Goal: Task Accomplishment & Management: Manage account settings

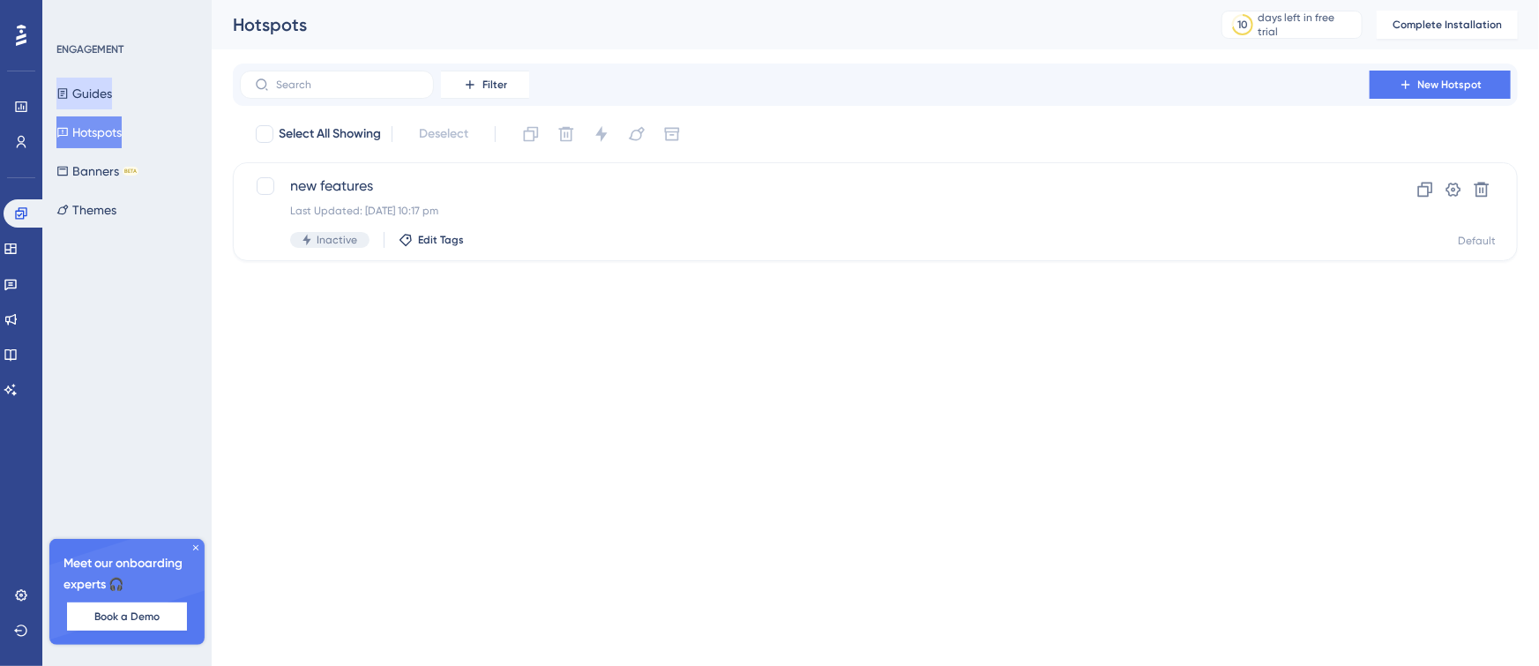
click at [112, 89] on button "Guides" at bounding box center [84, 94] width 56 height 32
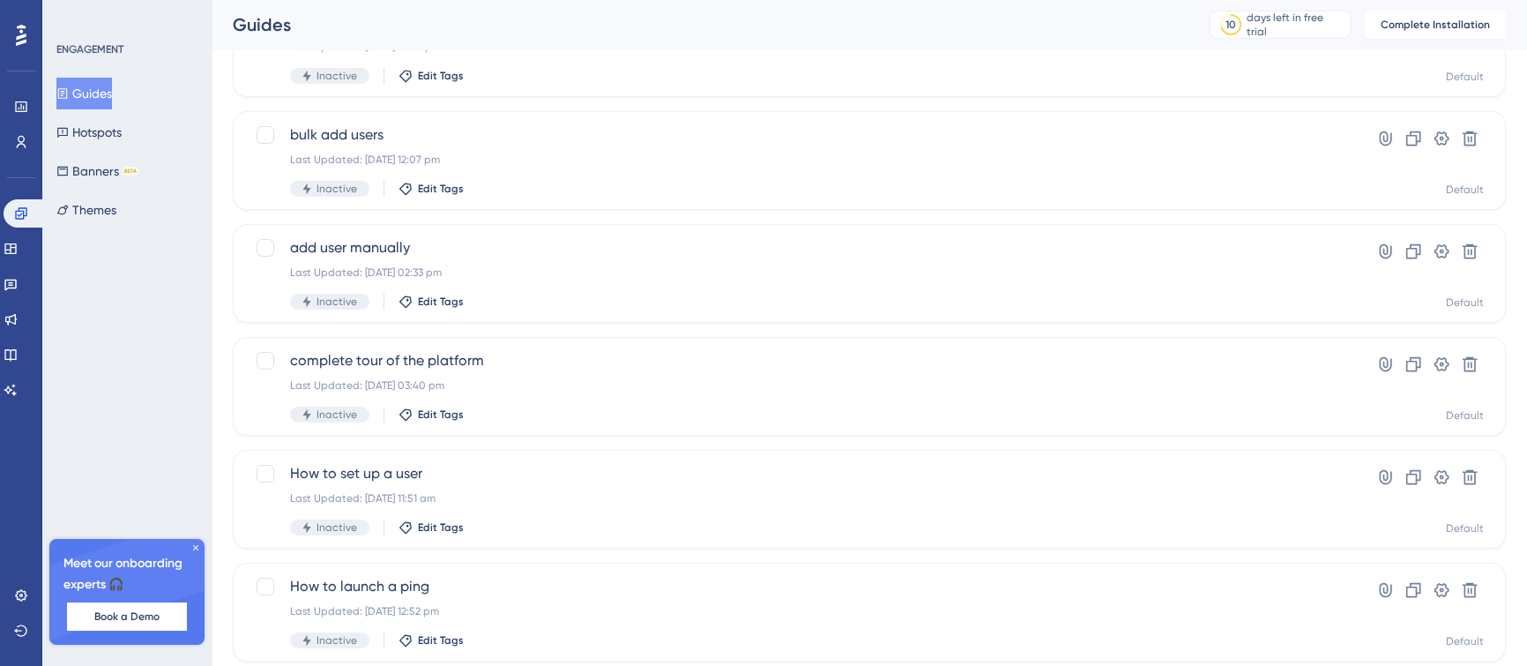
scroll to position [389, 0]
click at [768, 354] on span "complete tour of the platform" at bounding box center [799, 361] width 1018 height 21
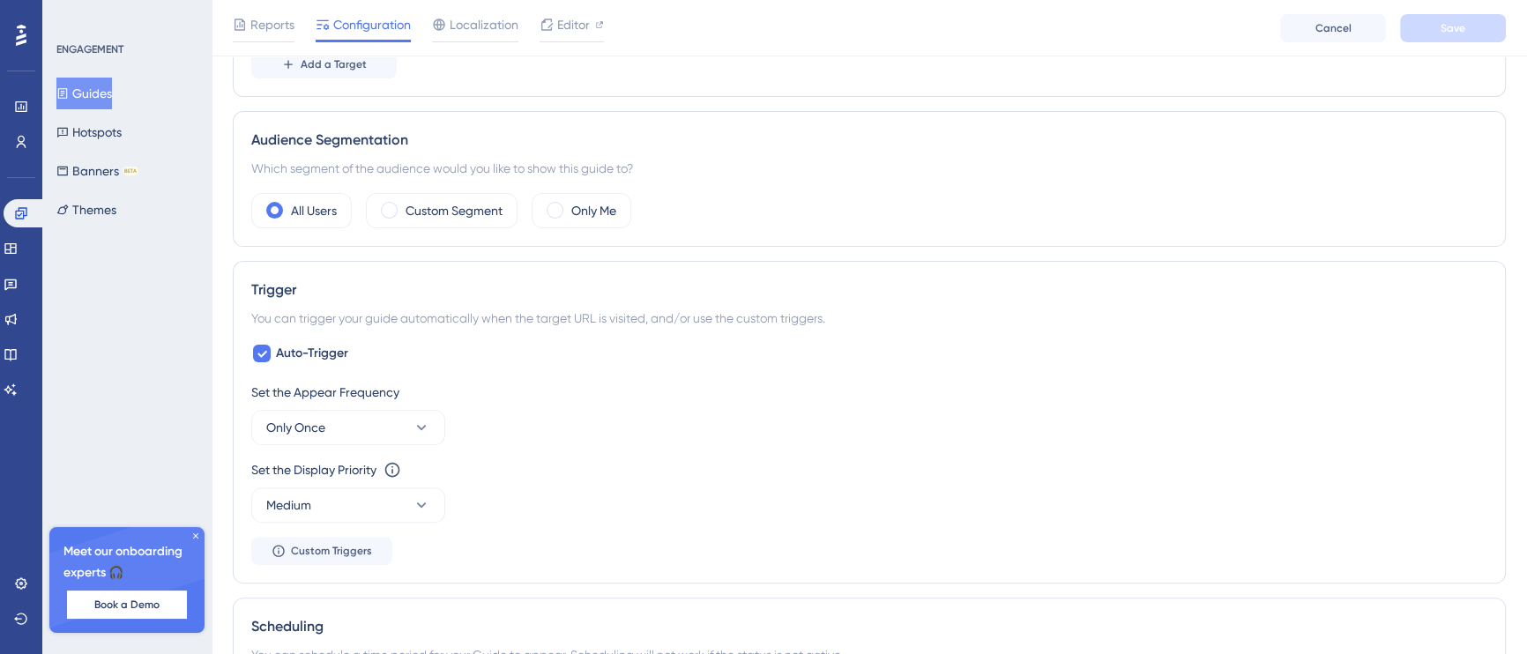
scroll to position [651, 0]
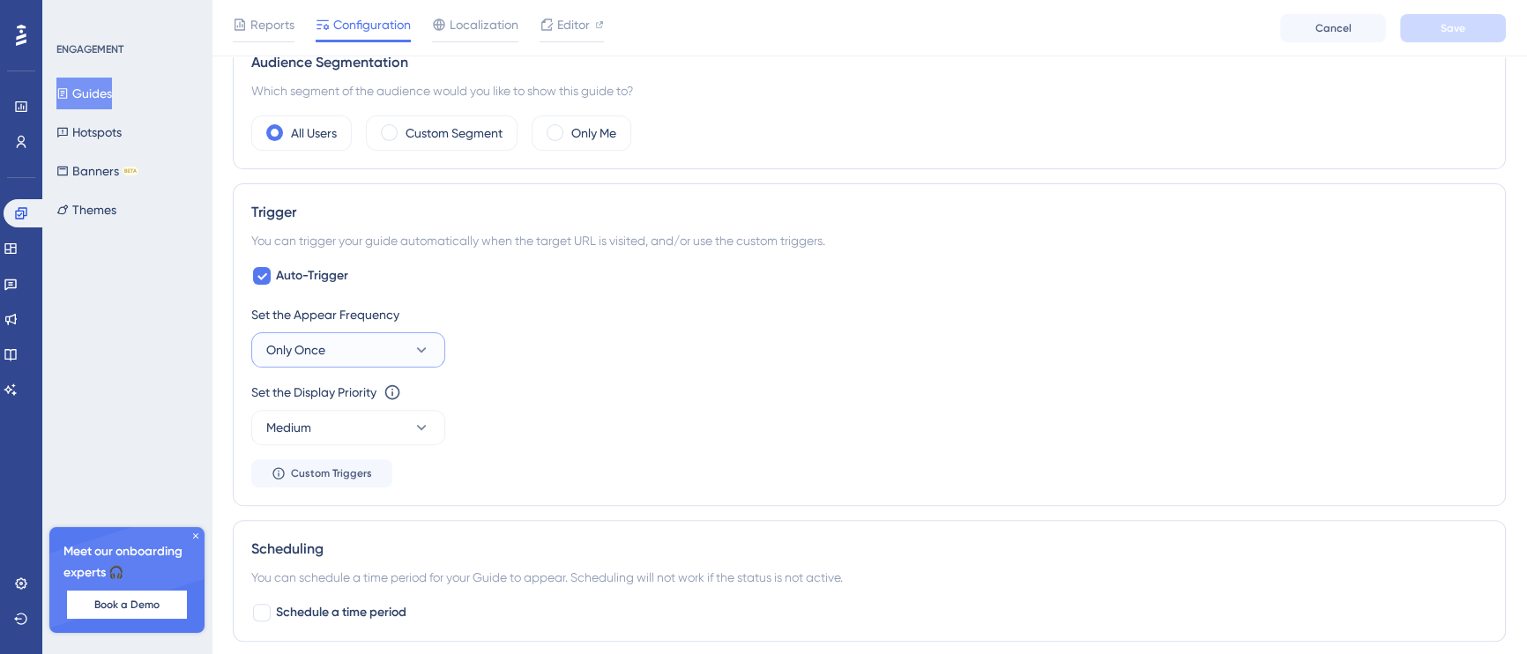
click at [396, 352] on button "Only Once" at bounding box center [348, 349] width 194 height 35
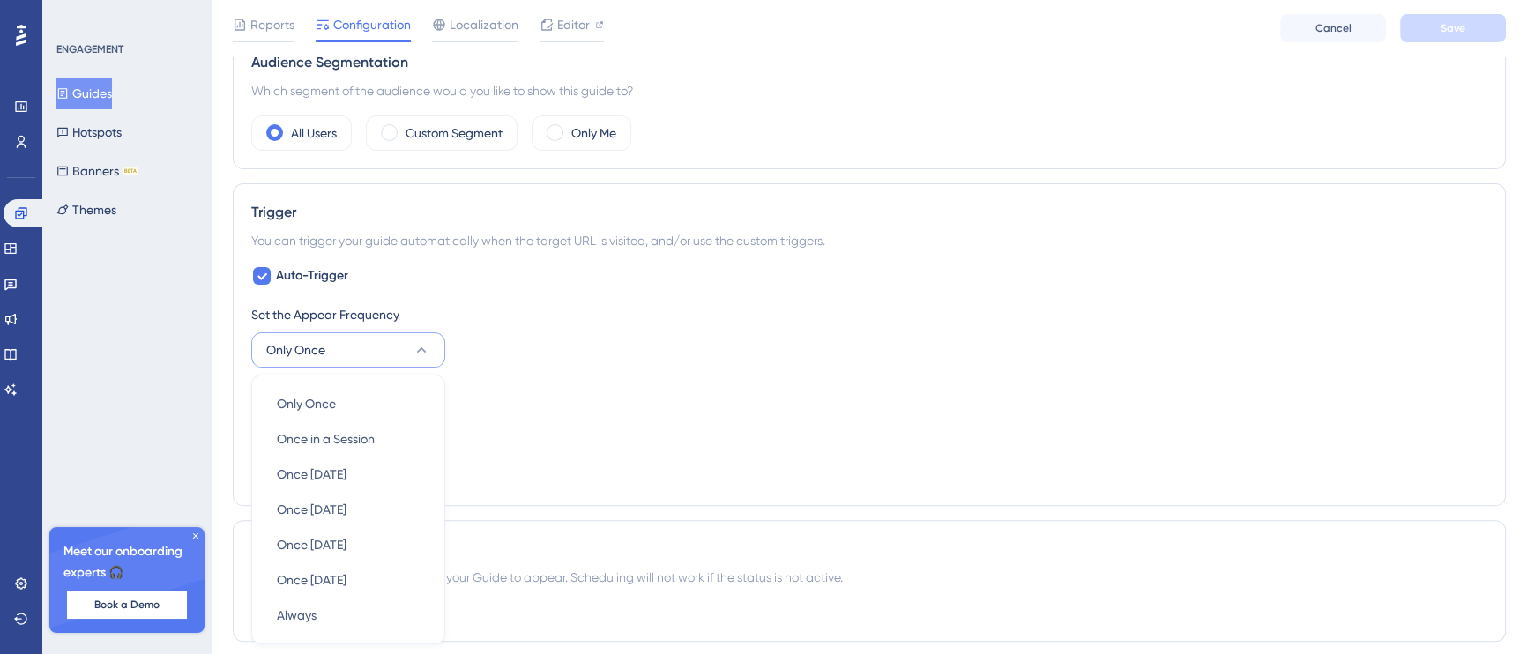
scroll to position [832, 0]
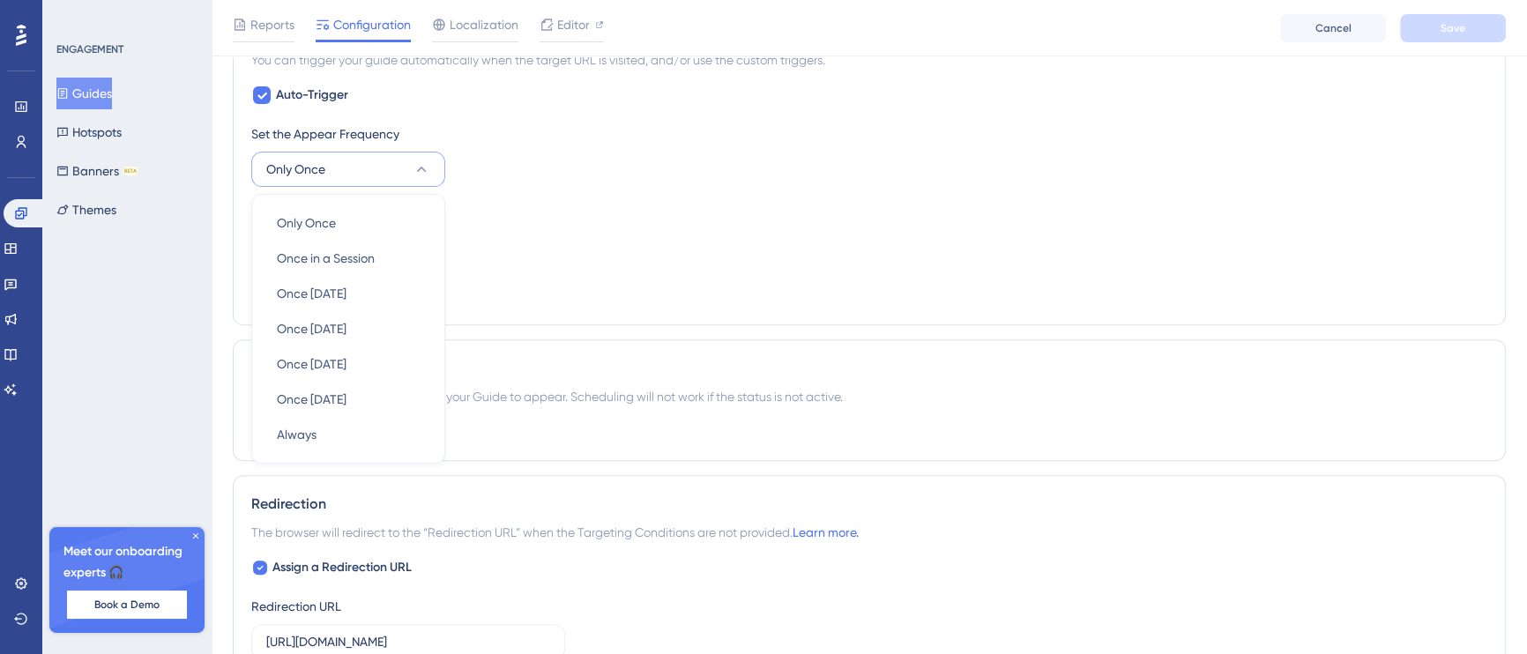
click at [487, 288] on div "Set the Appear Frequency Only Once Only Once Only Once Once in a Session Once i…" at bounding box center [869, 214] width 1236 height 183
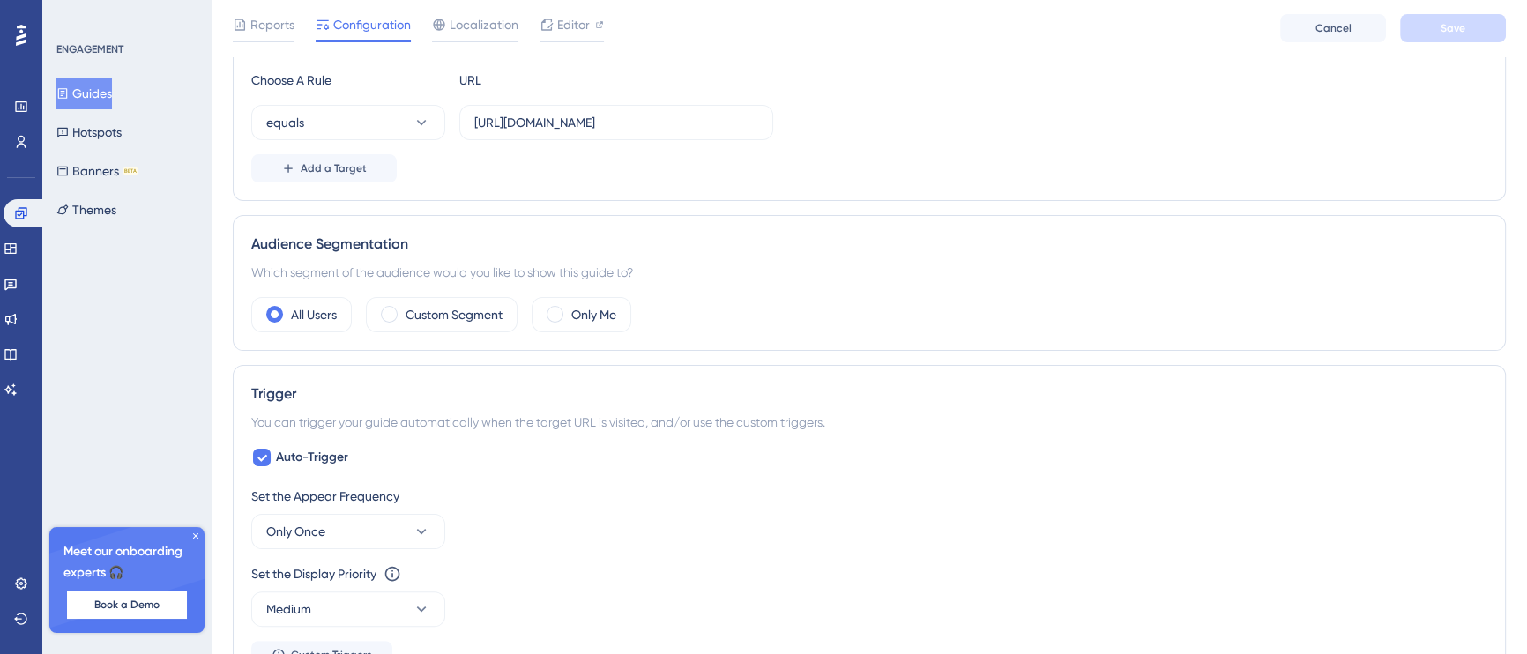
scroll to position [0, 0]
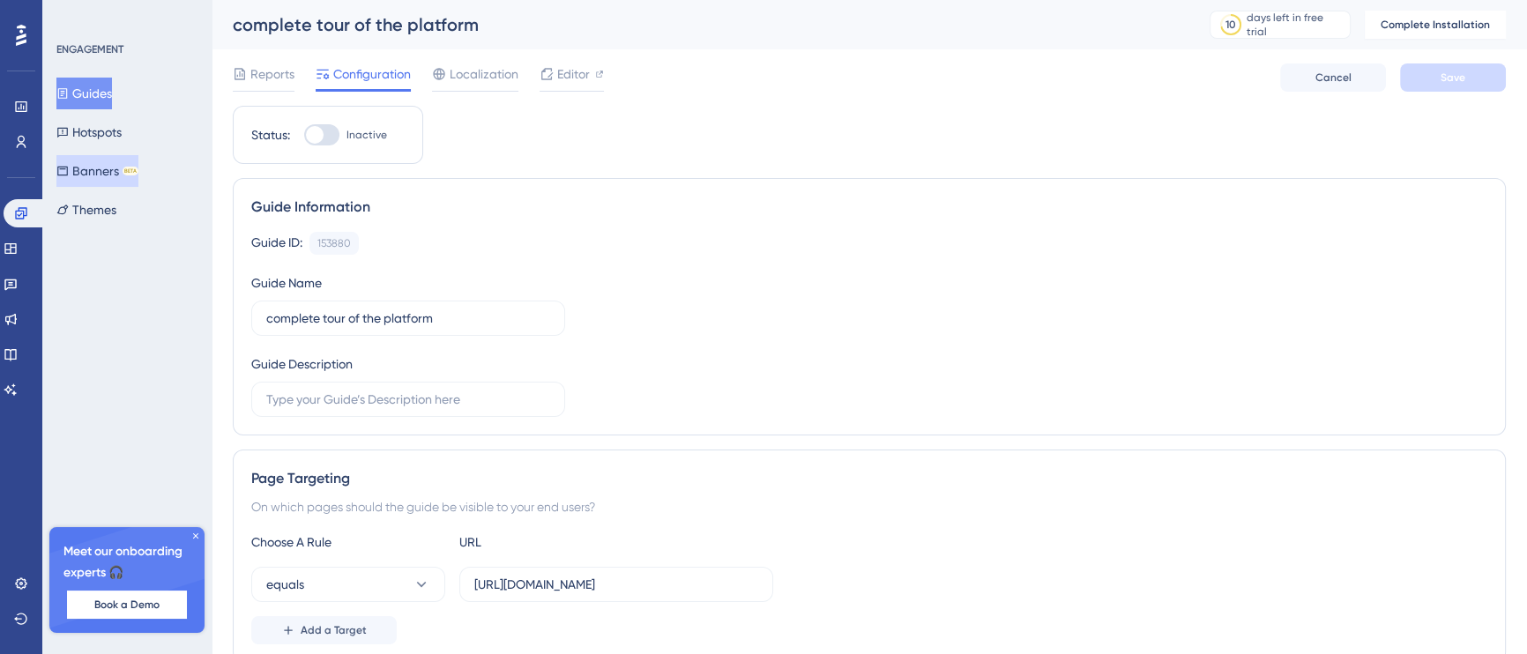
click at [115, 172] on button "Banners BETA" at bounding box center [97, 171] width 82 height 32
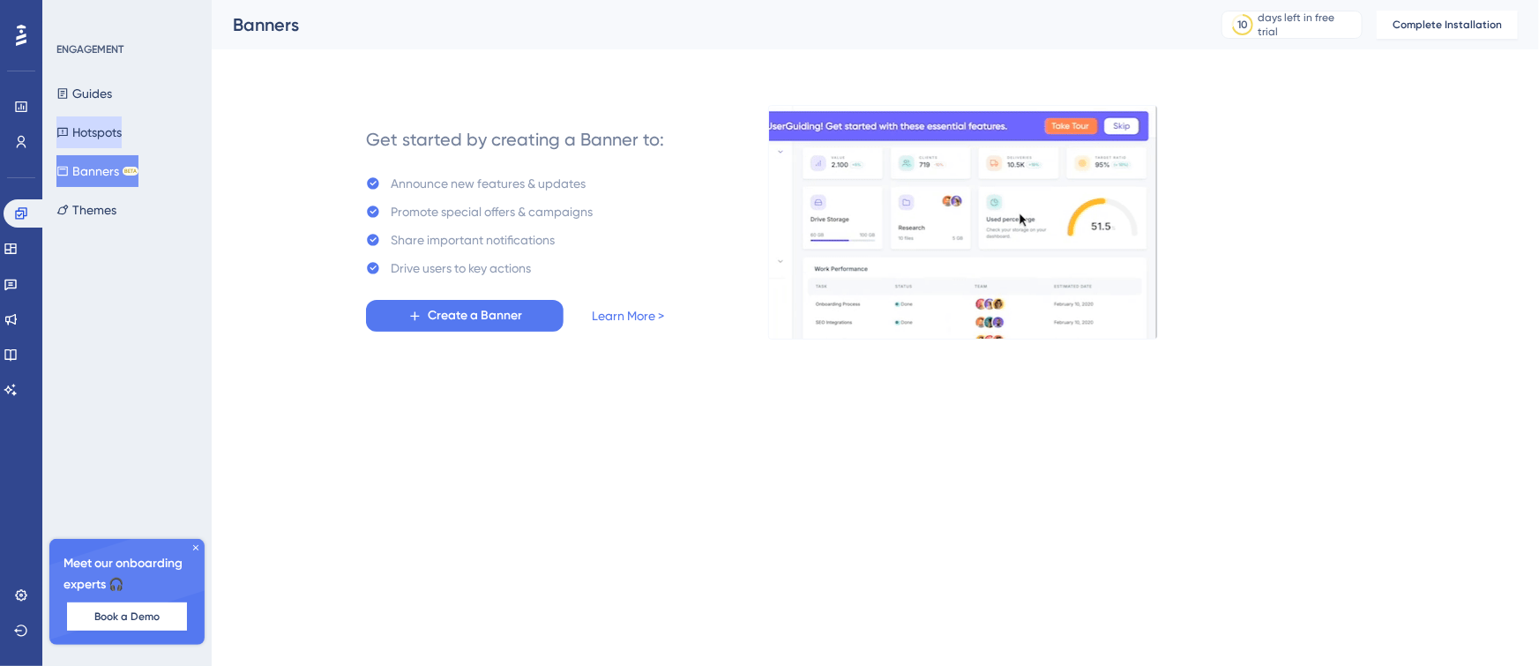
click at [108, 144] on button "Hotspots" at bounding box center [88, 132] width 65 height 32
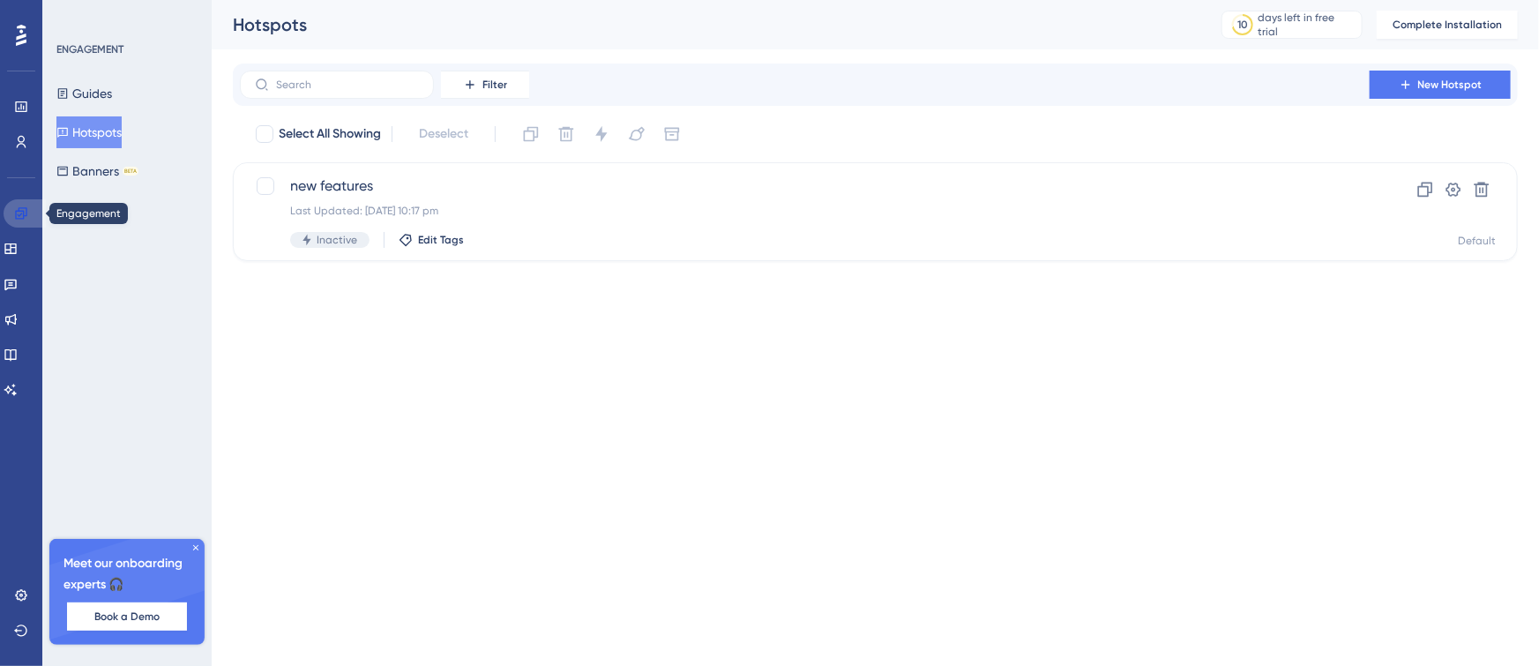
click at [21, 208] on icon at bounding box center [20, 212] width 11 height 11
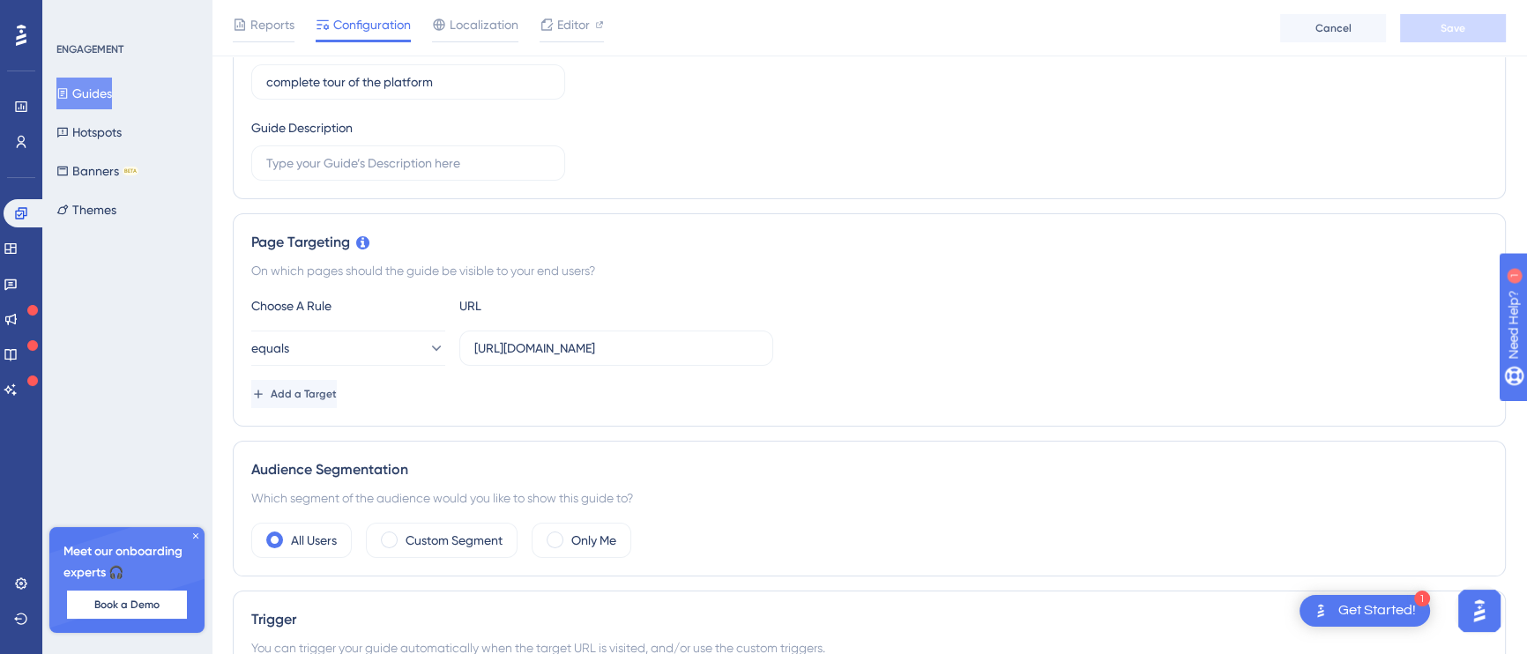
scroll to position [298, 0]
